Goal: Communication & Community: Ask a question

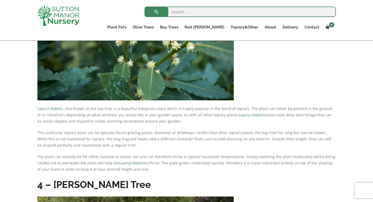
scroll to position [772, 0]
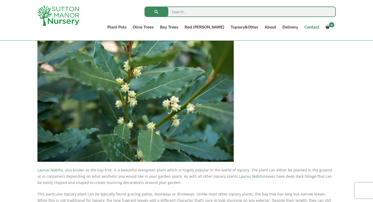
click at [314, 29] on link "Contact" at bounding box center [311, 27] width 21 height 7
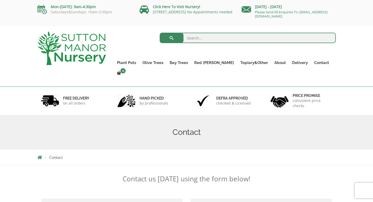
scroll to position [105, 0]
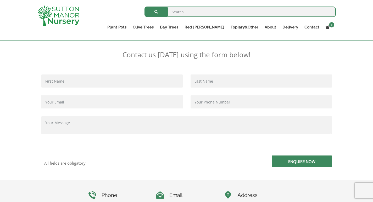
click at [76, 88] on p "Contact form" at bounding box center [111, 83] width 141 height 16
click at [62, 81] on input "Contact form" at bounding box center [111, 81] width 141 height 13
paste input "resin247"
drag, startPoint x: 54, startPoint y: 79, endPoint x: 71, endPoint y: 78, distance: 16.8
click at [71, 78] on input "resin247" at bounding box center [111, 81] width 141 height 13
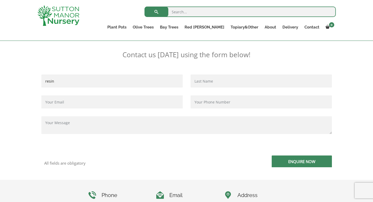
type input "resin"
click at [205, 82] on input "Contact form" at bounding box center [261, 81] width 141 height 13
paste input "resin247"
drag, startPoint x: 204, startPoint y: 81, endPoint x: 190, endPoint y: 86, distance: 14.5
click at [191, 86] on input "resin247" at bounding box center [261, 81] width 141 height 13
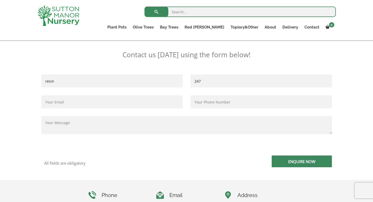
type input "247"
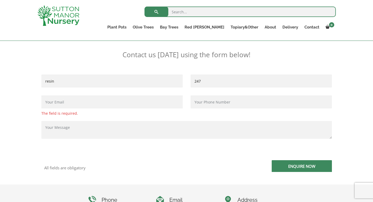
click at [93, 106] on input "Contact form" at bounding box center [111, 102] width 141 height 13
paste input "[EMAIL_ADDRESS][DOMAIN_NAME]"
type input "[EMAIL_ADDRESS][DOMAIN_NAME]"
click at [215, 103] on input "Contact form" at bounding box center [261, 102] width 141 height 13
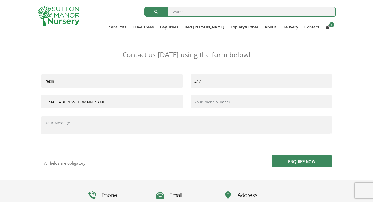
type input "[PHONE_NUMBER]"
click at [104, 131] on textarea "Contact form" at bounding box center [186, 125] width 291 height 18
paste textarea "<a href="[URL][DOMAIN_NAME]">Resin Driveway diy</a>"
type textarea "<a href="[URL][DOMAIN_NAME]">Resin Driveway diy</a>"
click at [287, 162] on input "Enquire Now" at bounding box center [302, 162] width 60 height 12
